Goal: Check status: Check status

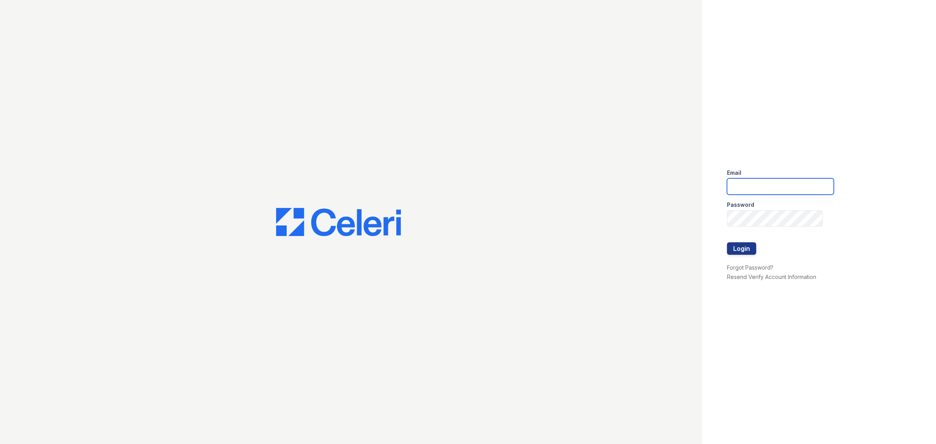
click at [755, 183] on input "email" at bounding box center [780, 186] width 107 height 16
type input "[EMAIL_ADDRESS][DOMAIN_NAME]"
click at [755, 245] on button "Login" at bounding box center [741, 248] width 29 height 12
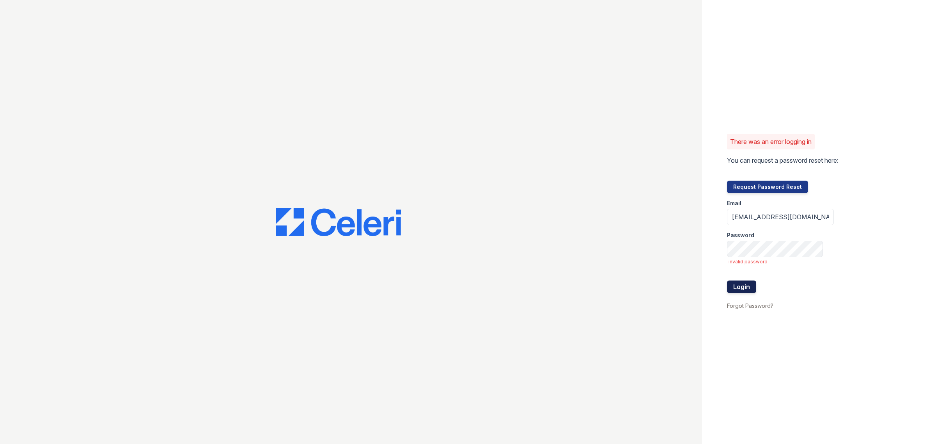
click at [742, 285] on button "Login" at bounding box center [741, 286] width 29 height 12
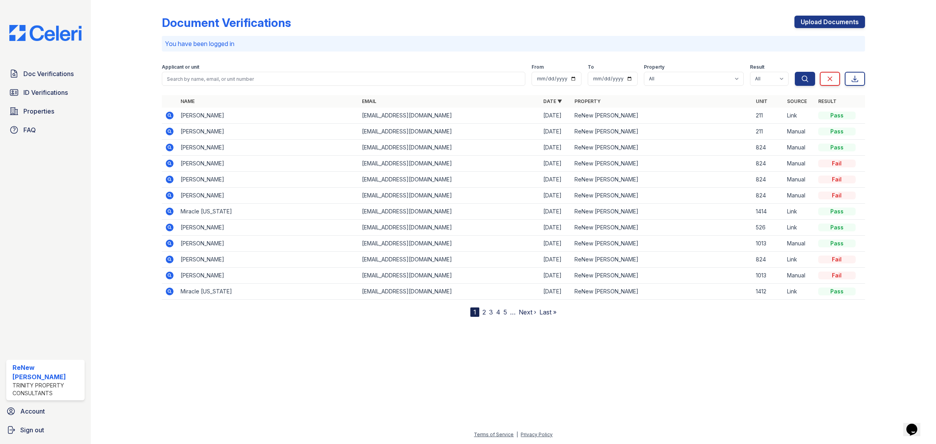
click at [30, 61] on div "Doc Verifications ID Verifications Properties FAQ ReNew Brandon Leasing Trinity…" at bounding box center [45, 222] width 91 height 444
click at [30, 73] on span "Doc Verifications" at bounding box center [48, 73] width 50 height 9
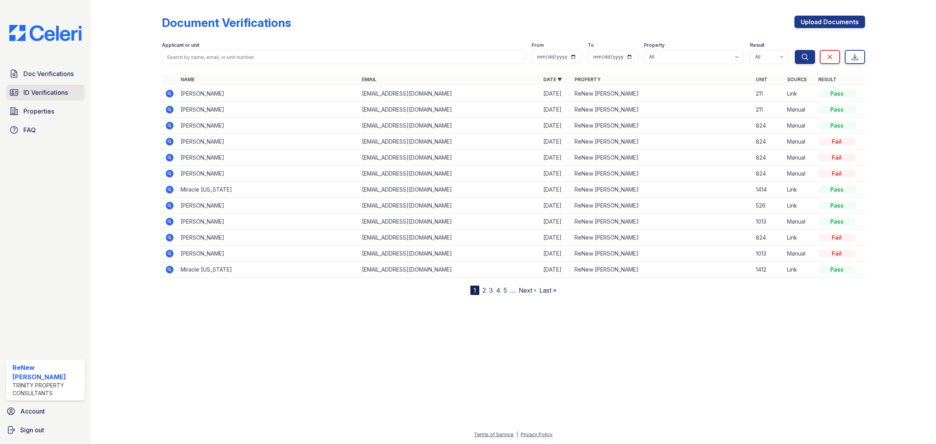
click at [45, 89] on span "ID Verifications" at bounding box center [45, 92] width 44 height 9
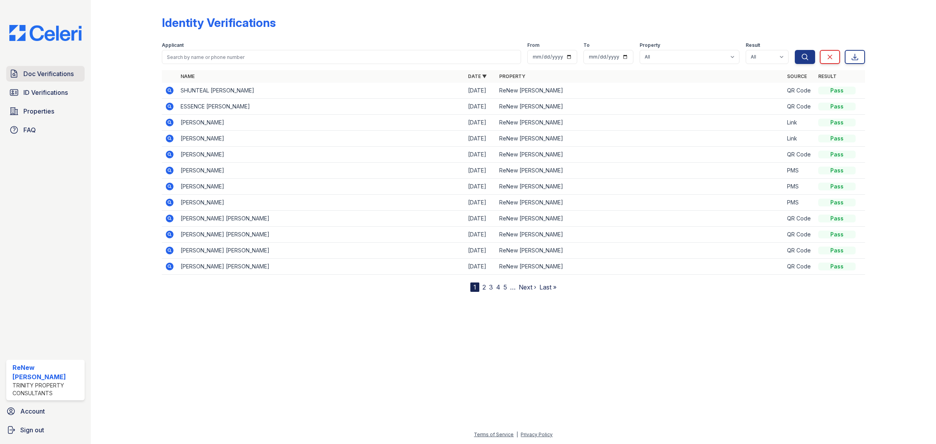
click at [57, 78] on span "Doc Verifications" at bounding box center [48, 73] width 50 height 9
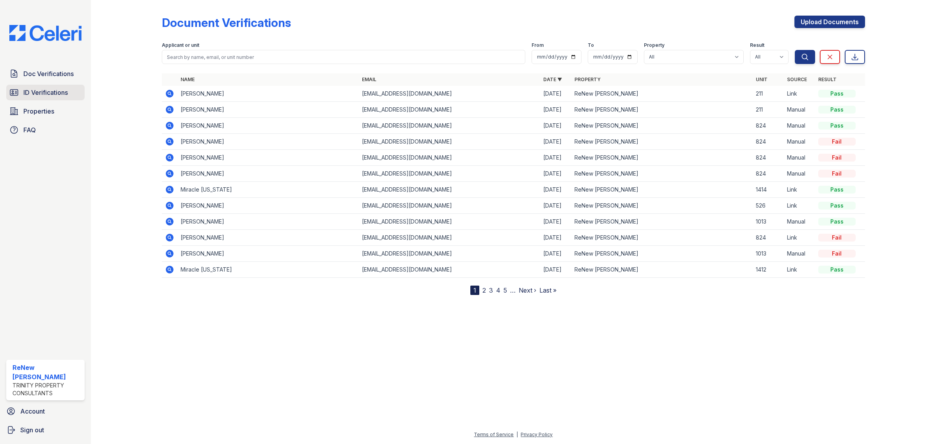
click at [61, 98] on link "ID Verifications" at bounding box center [45, 93] width 78 height 16
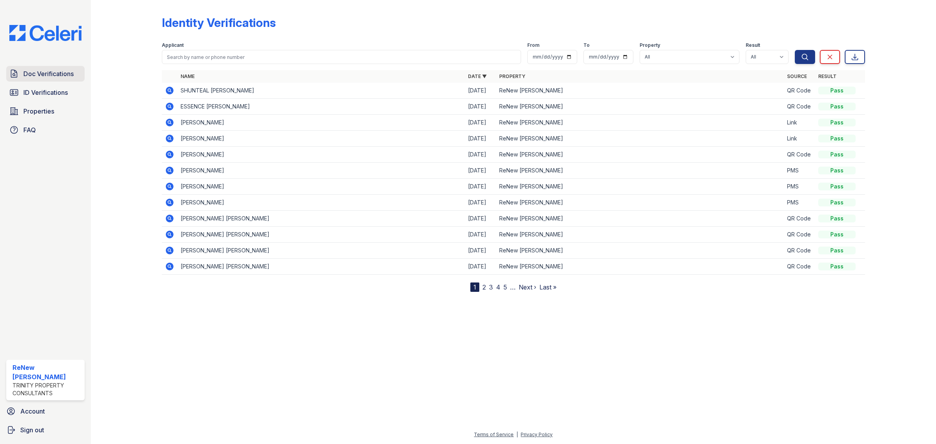
click at [41, 69] on span "Doc Verifications" at bounding box center [48, 73] width 50 height 9
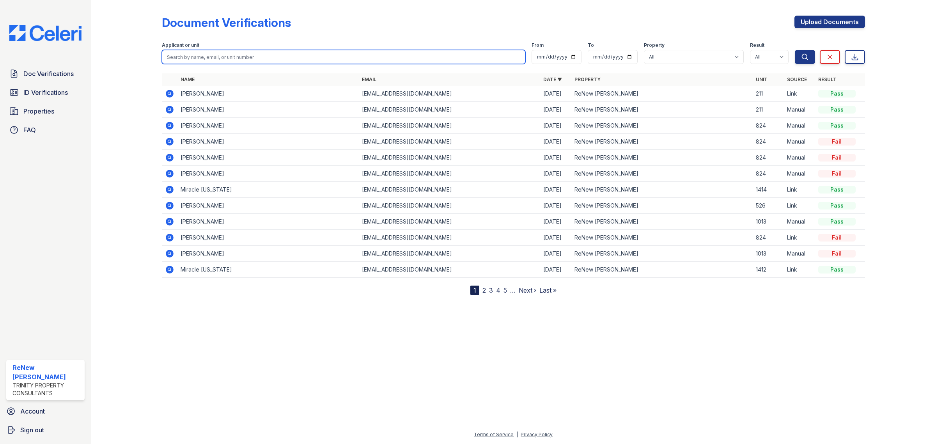
click at [174, 63] on input "search" at bounding box center [343, 57] width 363 height 14
paste input "Kiarra"
type input "Kiarra"
click at [795, 50] on button "Search" at bounding box center [805, 57] width 20 height 14
